Goal: Task Accomplishment & Management: Use online tool/utility

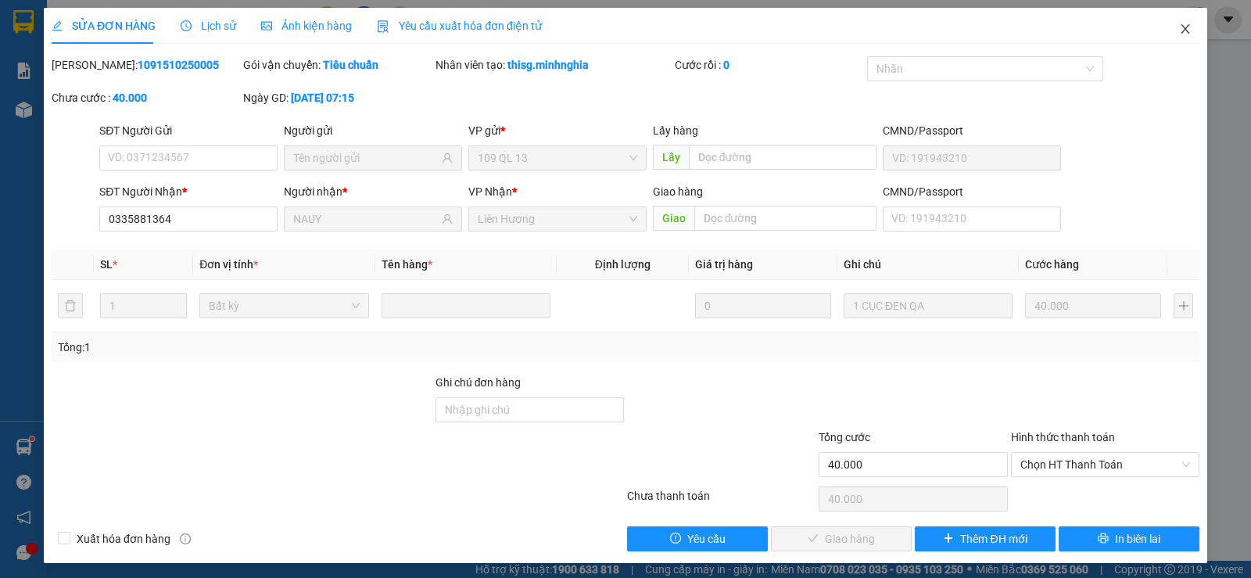
click at [1179, 32] on icon "close" at bounding box center [1185, 29] width 13 height 13
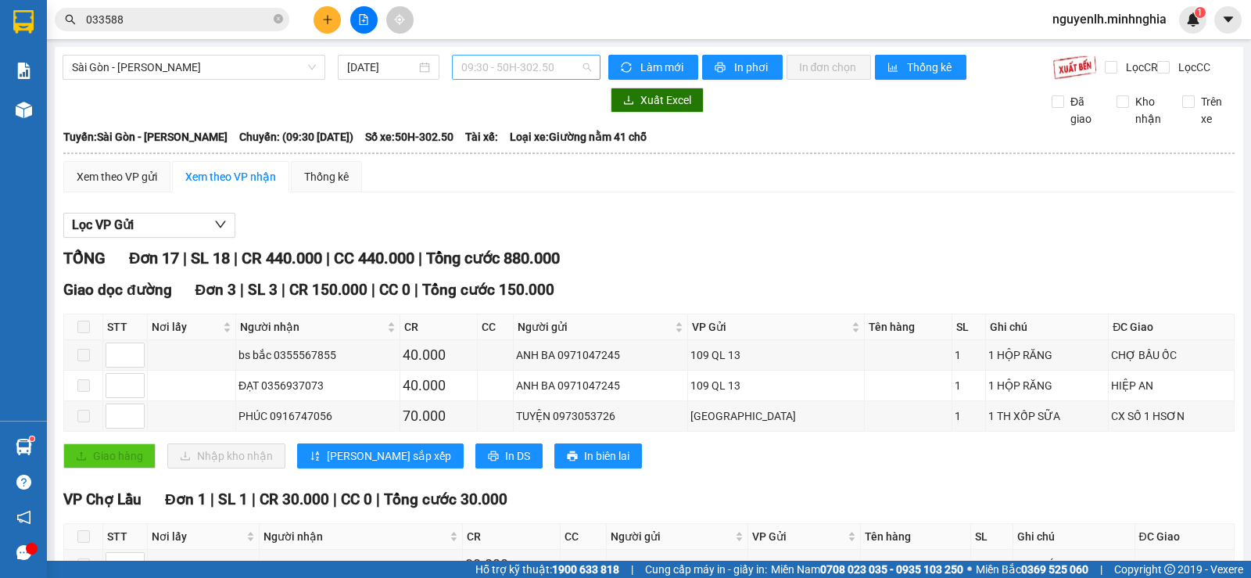
click at [535, 64] on span "09:30 - 50H-302.50" at bounding box center [525, 66] width 129 height 23
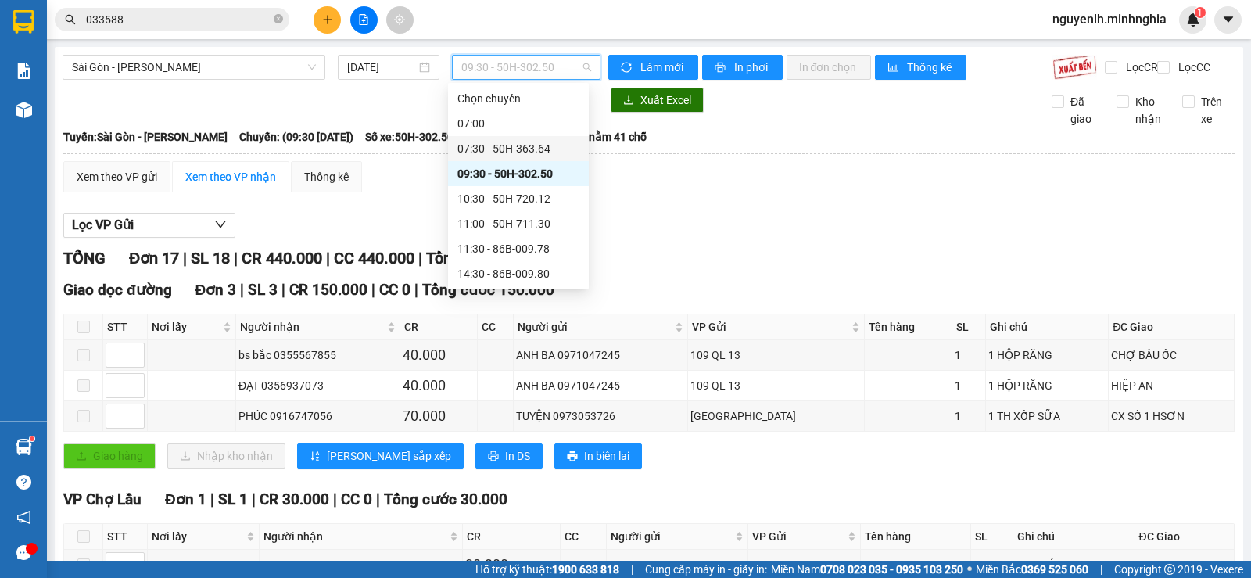
click at [495, 152] on div "07:30 - 50H-363.64" at bounding box center [518, 148] width 122 height 17
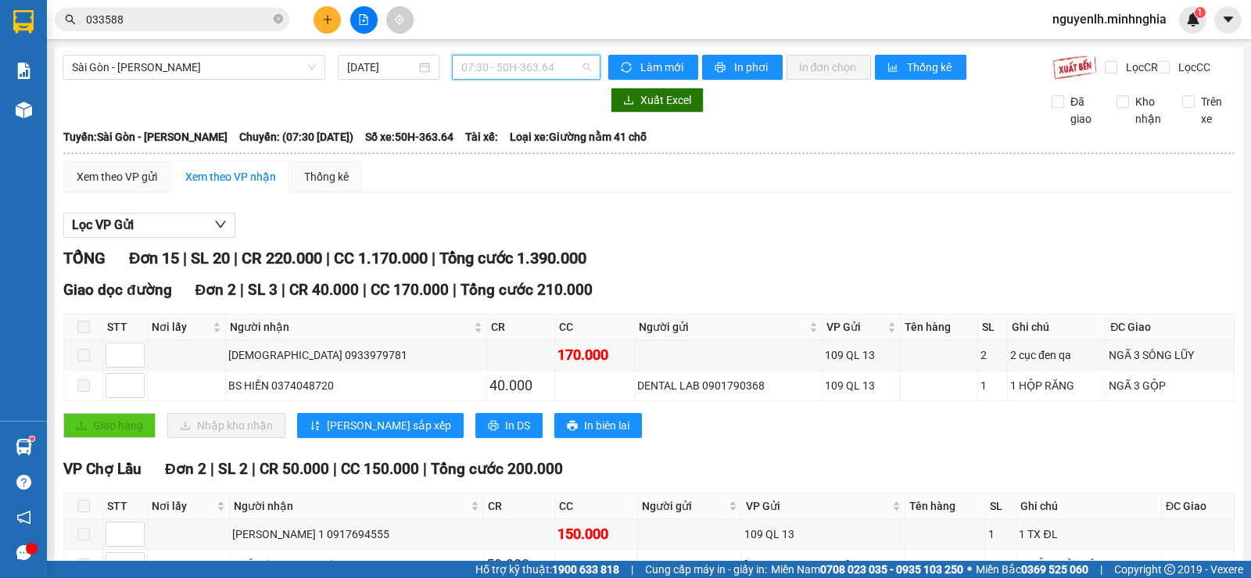
click at [550, 64] on span "07:30 - 50H-363.64" at bounding box center [525, 66] width 129 height 23
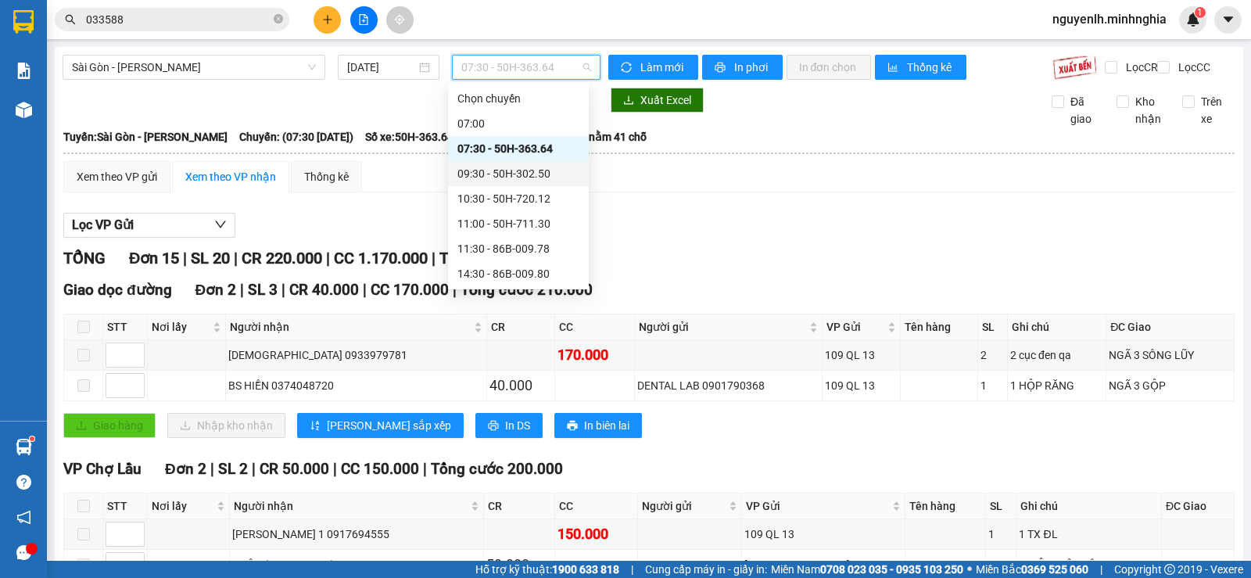
click at [478, 175] on div "09:30 - 50H-302.50" at bounding box center [518, 173] width 122 height 17
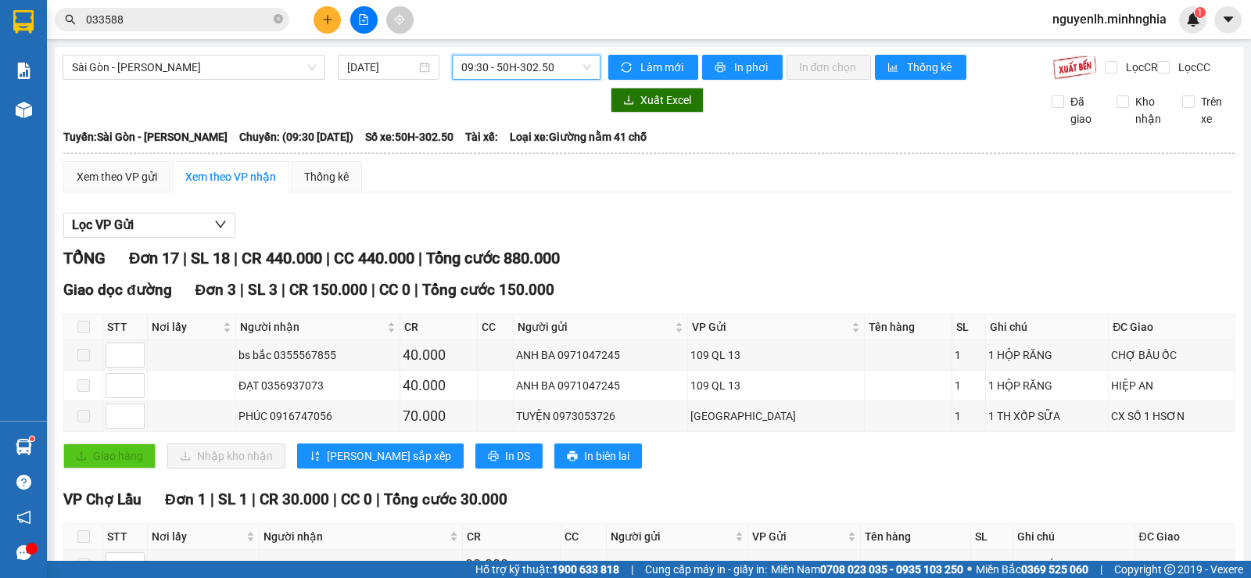
scroll to position [313, 0]
